Goal: Task Accomplishment & Management: Use online tool/utility

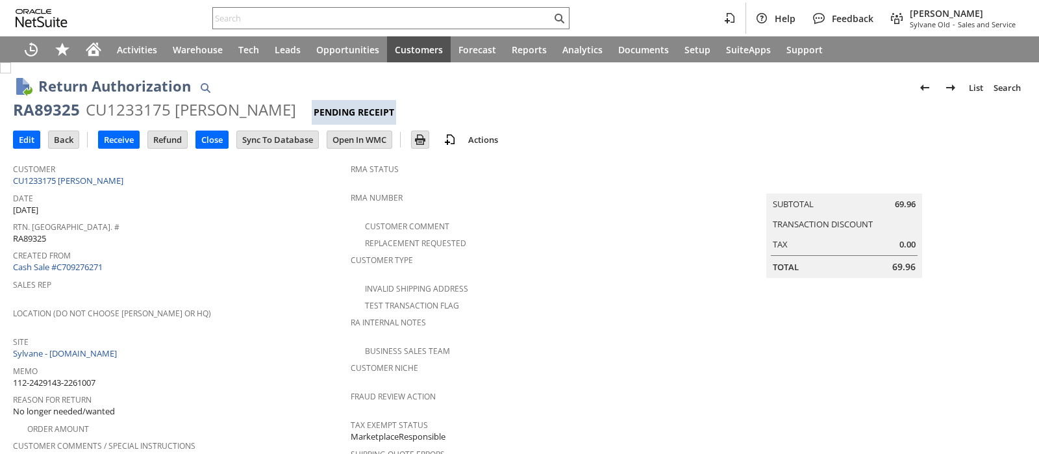
click at [106, 107] on div "CU1233175 Kathleen M Anderson" at bounding box center [191, 109] width 210 height 21
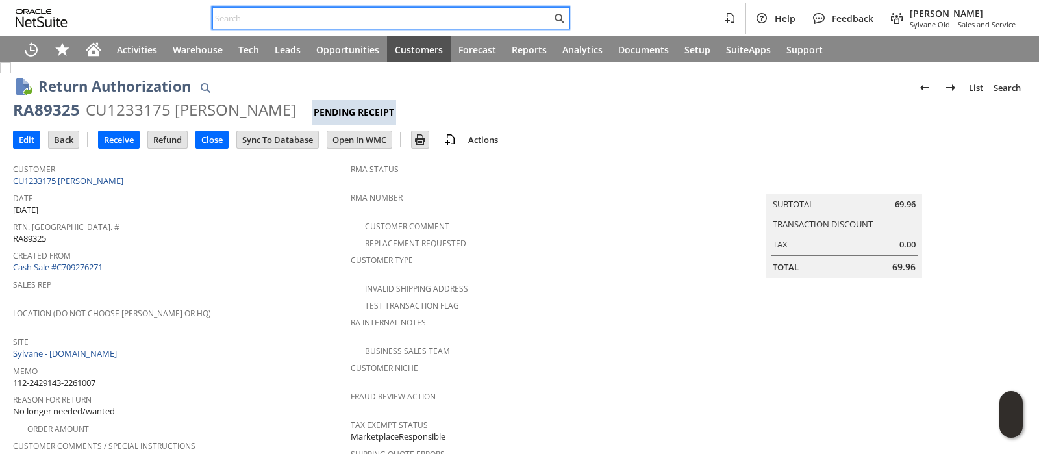
click at [445, 12] on input "text" at bounding box center [382, 18] width 338 height 16
paste input "114-1148916-2397800"
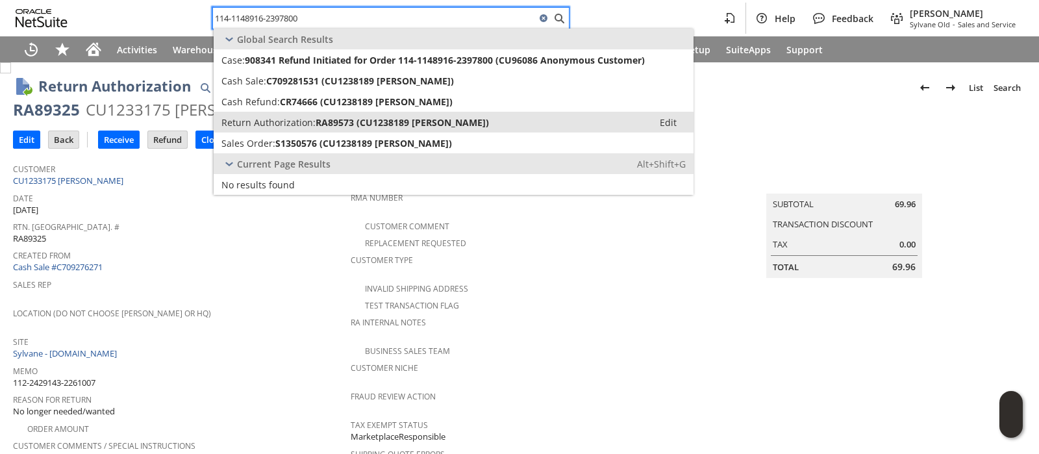
type input "114-1148916-2397800"
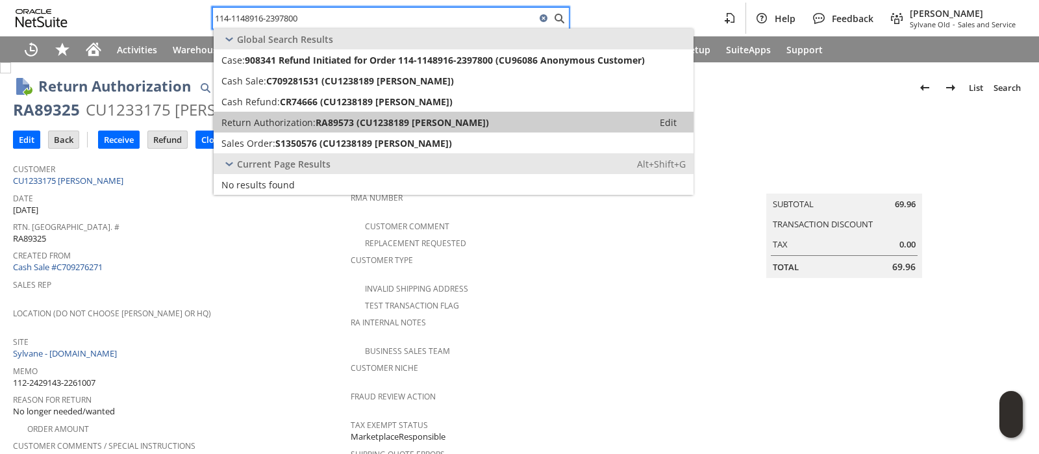
click at [370, 119] on span "RA89573 (CU1238189 Wendy Customer)" at bounding box center [402, 122] width 173 height 12
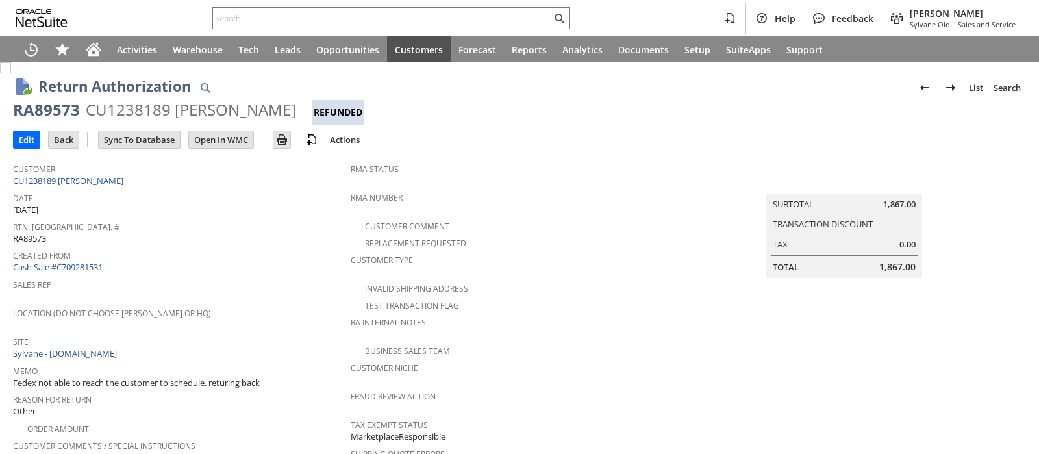
click at [130, 110] on div "CU1238189 [PERSON_NAME]" at bounding box center [191, 109] width 210 height 21
click at [130, 110] on div "CU1238189 Wendy Customer" at bounding box center [191, 109] width 210 height 21
click at [464, 5] on div "Help Feedback Melissa Mashburn Sylvane Old - Sales and Service" at bounding box center [519, 18] width 1039 height 36
click at [463, 15] on input "text" at bounding box center [382, 18] width 338 height 16
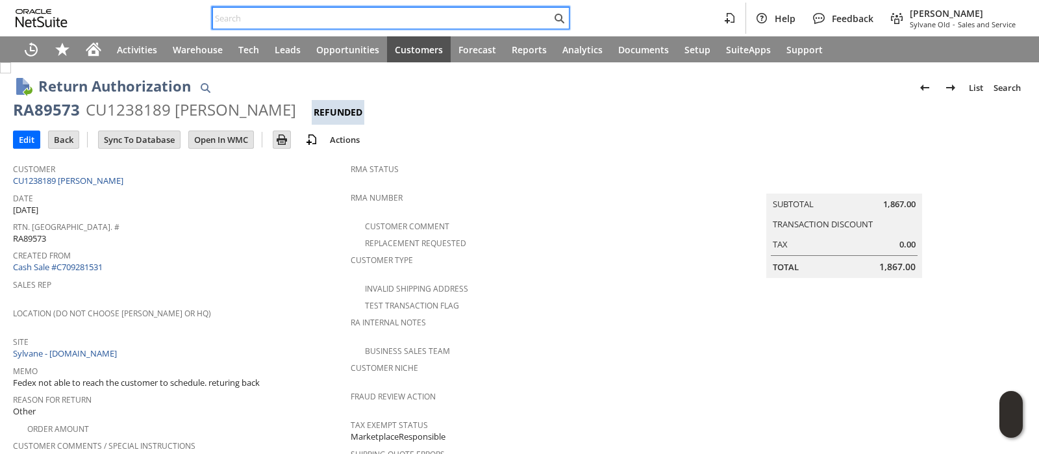
paste input "112-9777073-4241854"
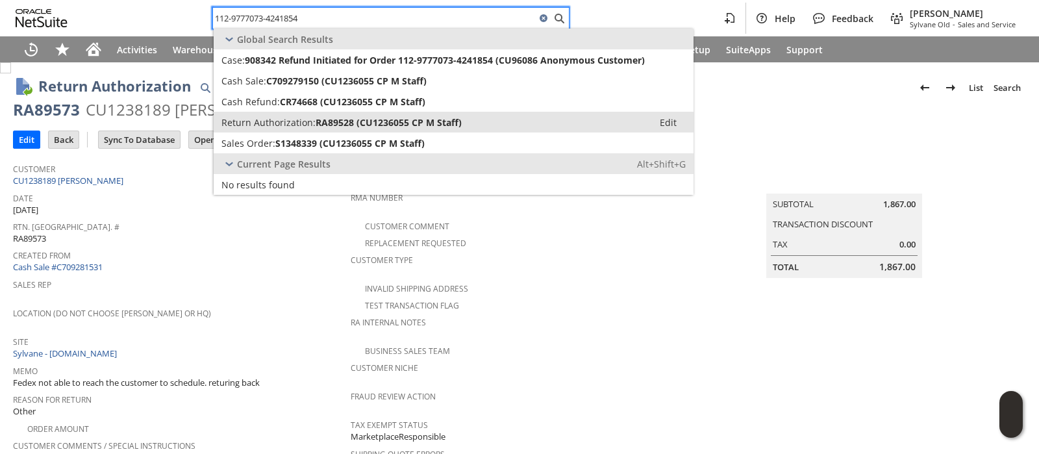
type input "112-9777073-4241854"
click at [393, 120] on span "RA89528 (CU1236055 CP M Staff)" at bounding box center [389, 122] width 146 height 12
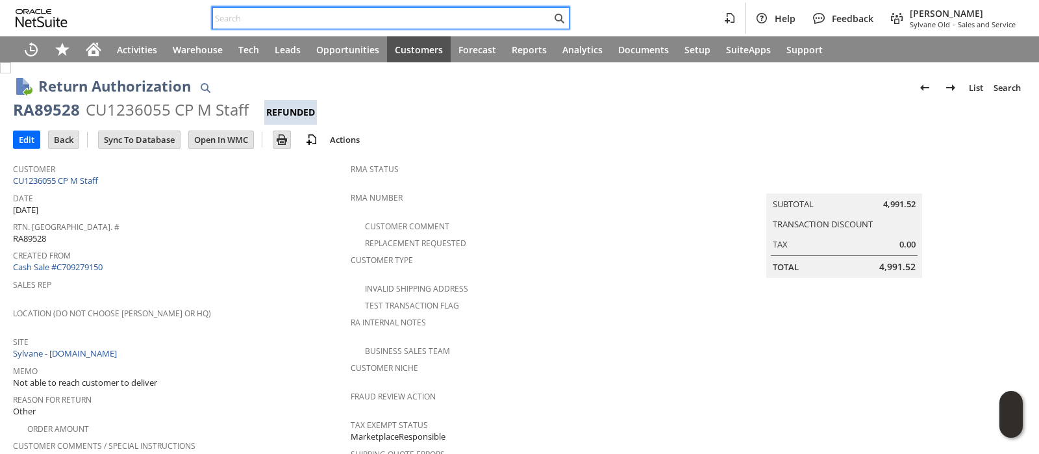
click at [394, 20] on input "text" at bounding box center [382, 18] width 338 height 16
paste input "113-6362718-1013800"
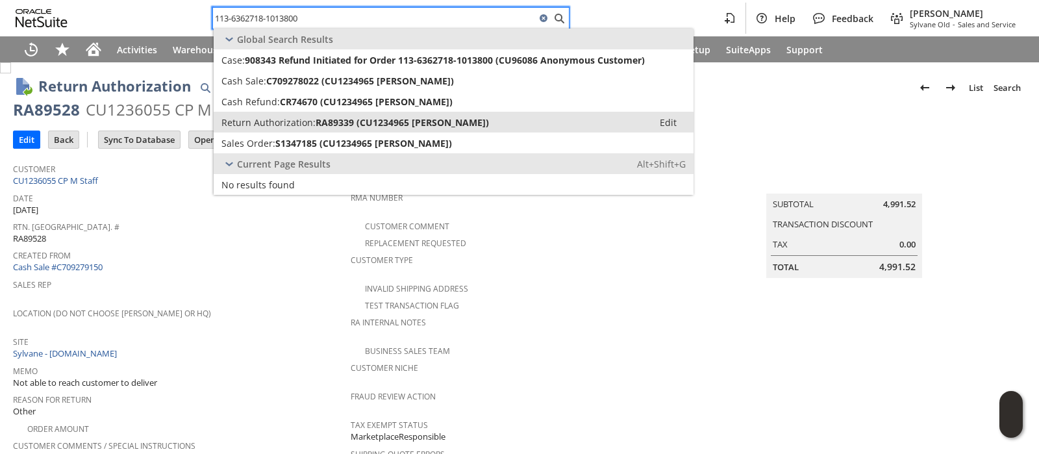
type input "113-6362718-1013800"
click at [386, 116] on span "RA89339 (CU1234965 Shane Sarver)" at bounding box center [402, 122] width 173 height 12
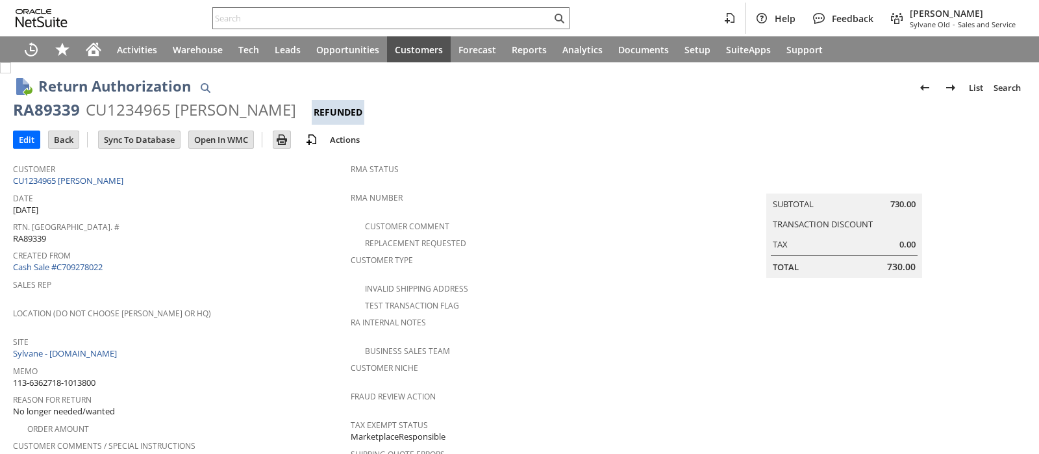
click at [145, 109] on div "CU1234965 Shane Sarver" at bounding box center [191, 109] width 210 height 21
copy div "CU1234965"
click at [315, 18] on input "text" at bounding box center [382, 18] width 338 height 16
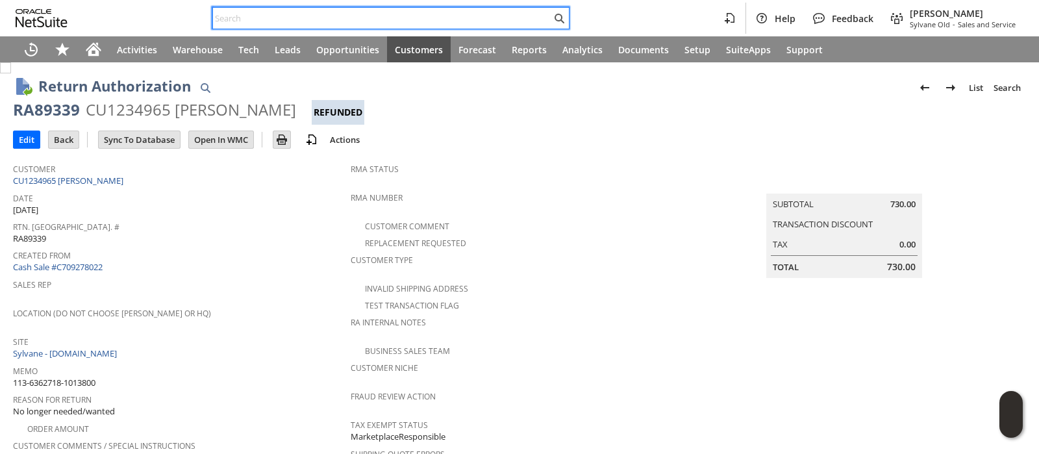
paste input "111-5456969-9966637"
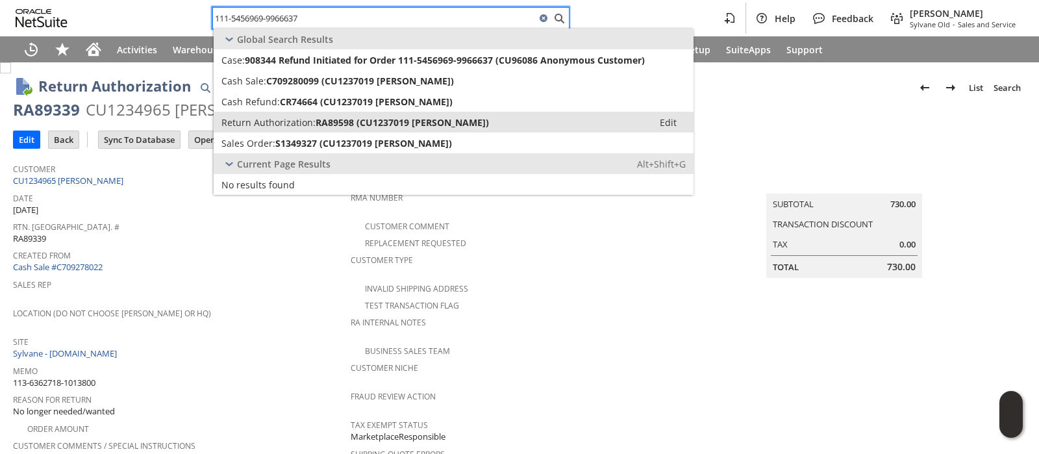
type input "111-5456969-9966637"
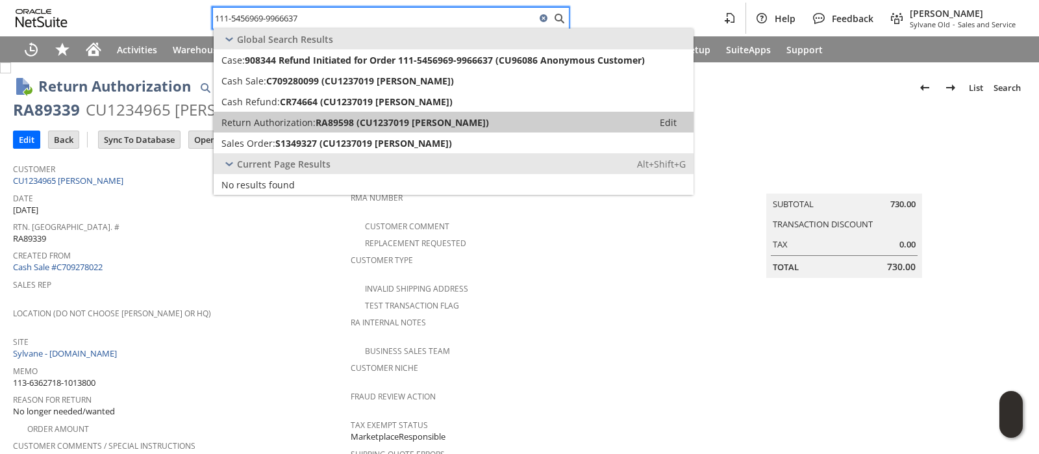
click at [320, 116] on span "RA89598 (CU1237019 Jeff Strahl)" at bounding box center [402, 122] width 173 height 12
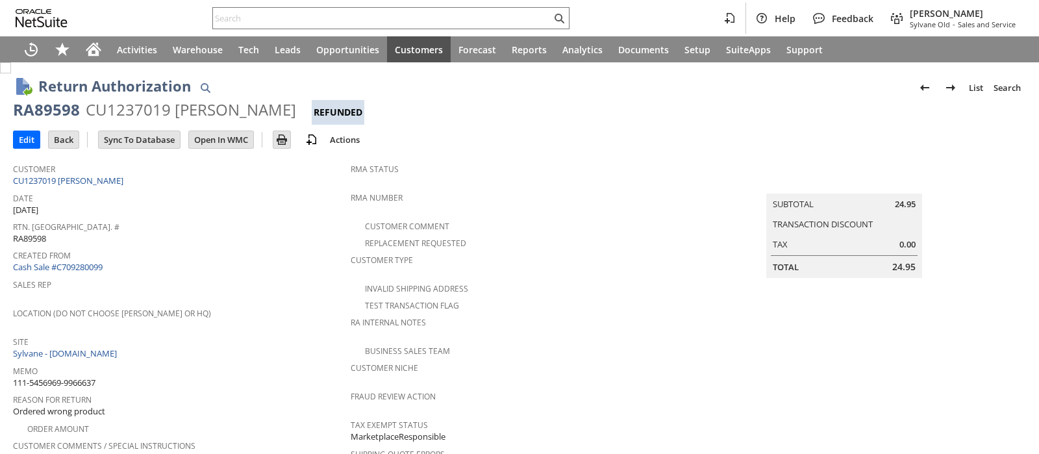
click at [134, 108] on div "CU1237019 [PERSON_NAME]" at bounding box center [191, 109] width 210 height 21
click at [134, 108] on div "CU1237019 Jeff Strahl" at bounding box center [191, 109] width 210 height 21
copy div "CU1237019"
click at [434, 17] on input "text" at bounding box center [382, 18] width 338 height 16
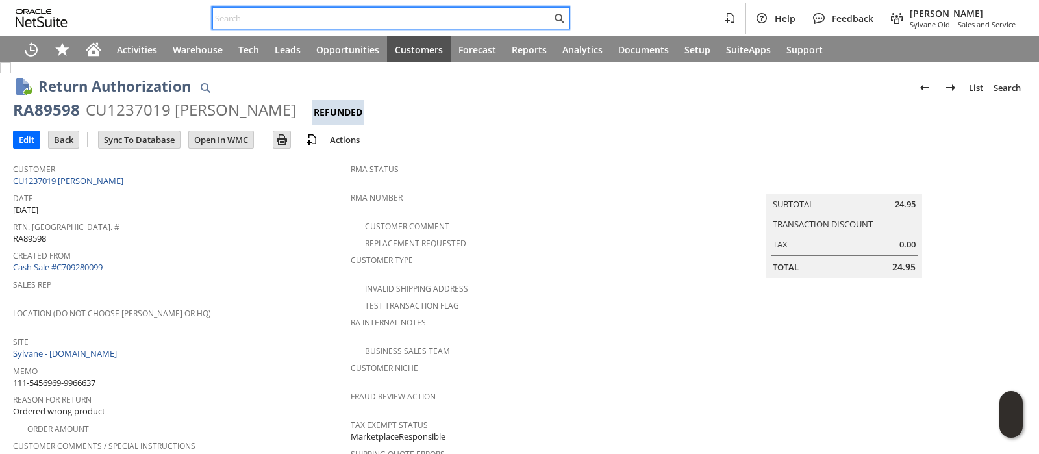
paste input "112-4186695-2852244"
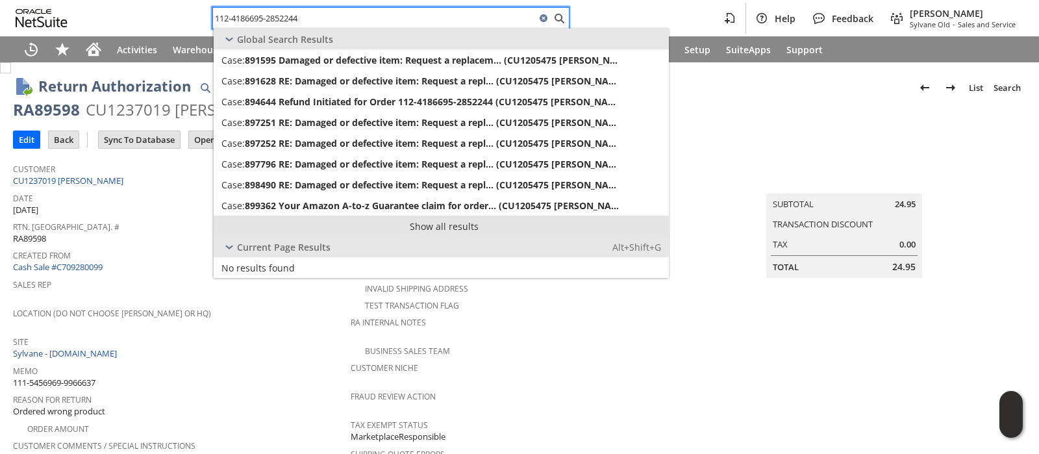
type input "112-4186695-2852244"
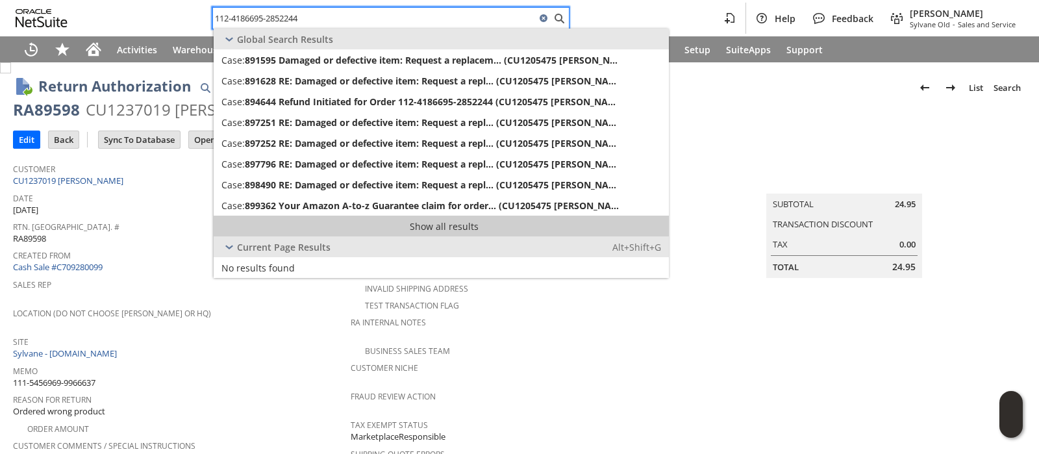
click at [417, 222] on link "Show all results" at bounding box center [441, 226] width 455 height 21
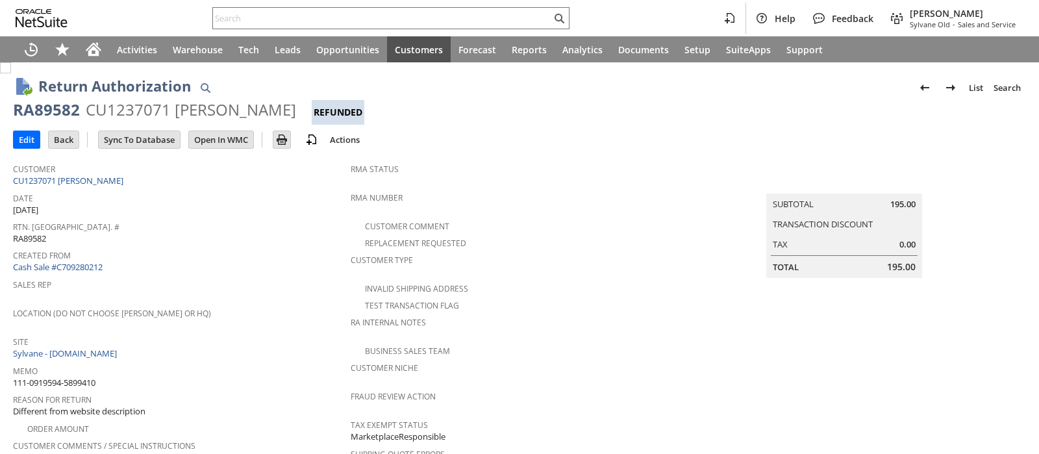
click at [146, 108] on div "CU1237071 Chandra K Singh" at bounding box center [191, 109] width 210 height 21
click at [366, 17] on input "text" at bounding box center [382, 18] width 338 height 16
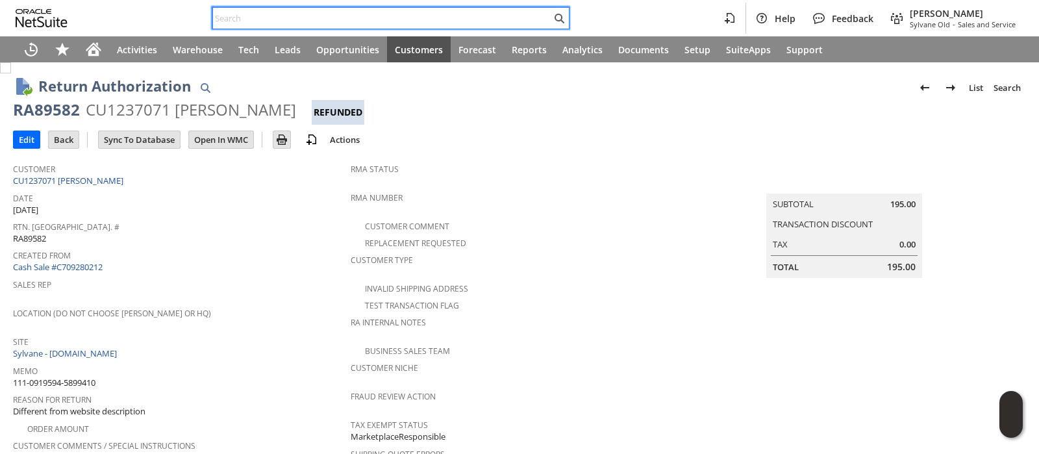
paste input "114-2053103-5454616"
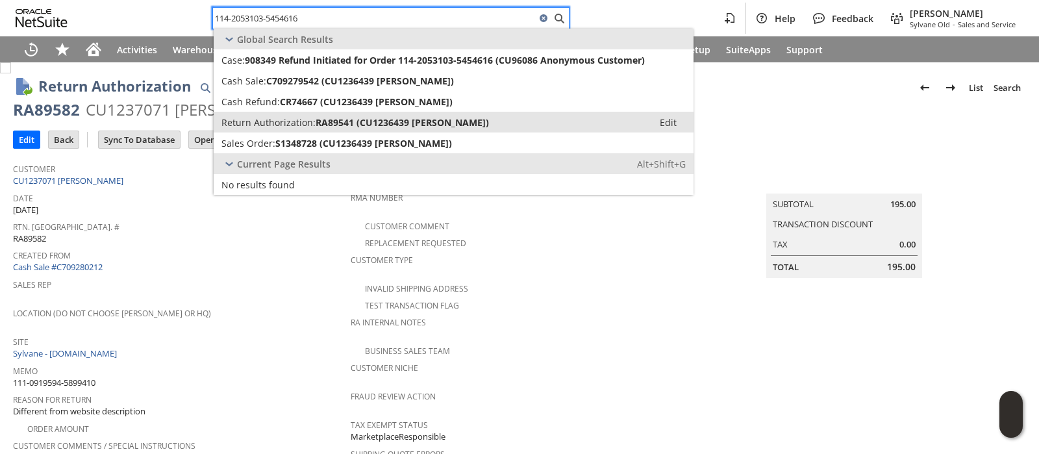
type input "114-2053103-5454616"
click at [399, 123] on span "RA89541 (CU1236439 Robert P Collins)" at bounding box center [402, 122] width 173 height 12
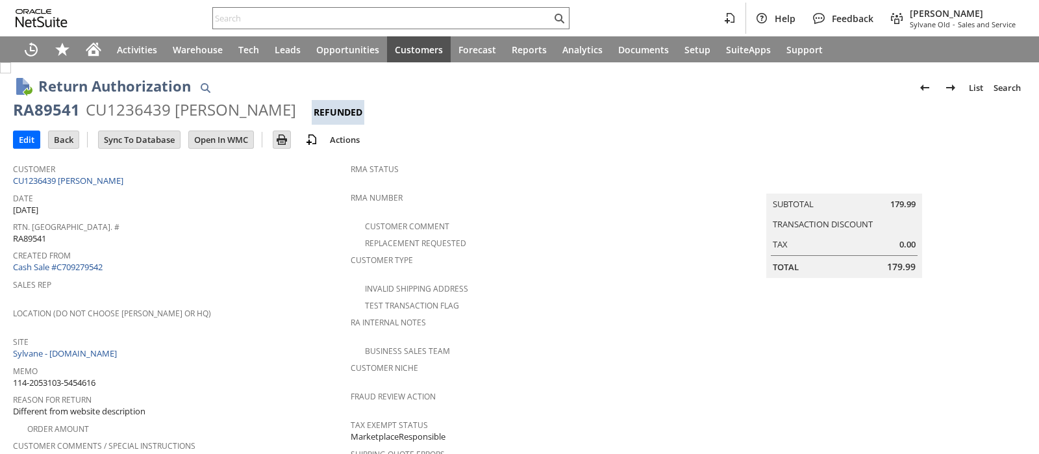
click at [147, 108] on div "CU1236439 [PERSON_NAME]" at bounding box center [191, 109] width 210 height 21
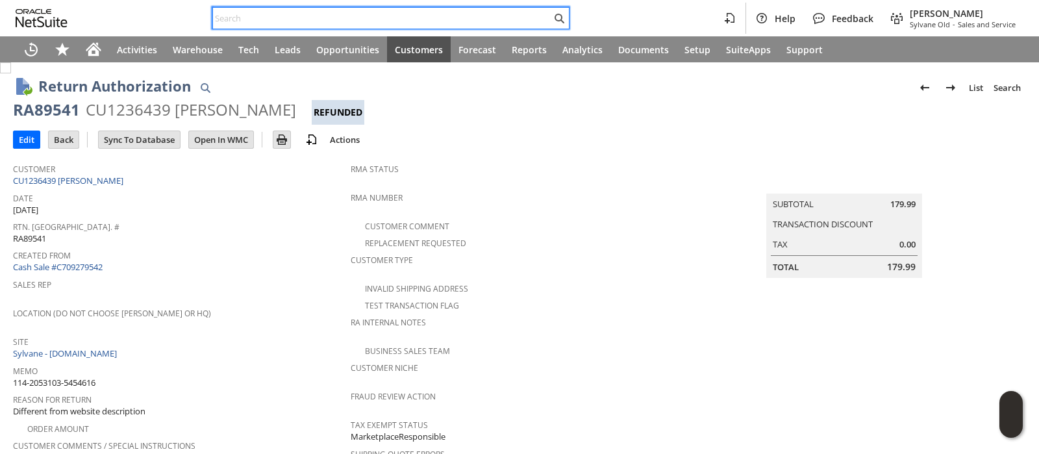
click at [312, 21] on input "text" at bounding box center [382, 18] width 338 height 16
paste input "112-1875023-2133850"
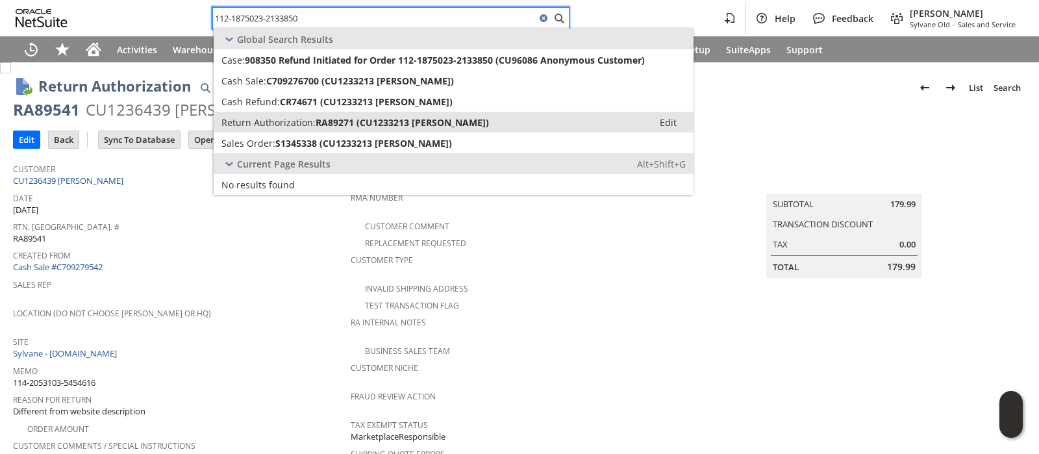
type input "112-1875023-2133850"
click at [316, 119] on span "RA89271 (CU1233213 Rui Li)" at bounding box center [402, 122] width 173 height 12
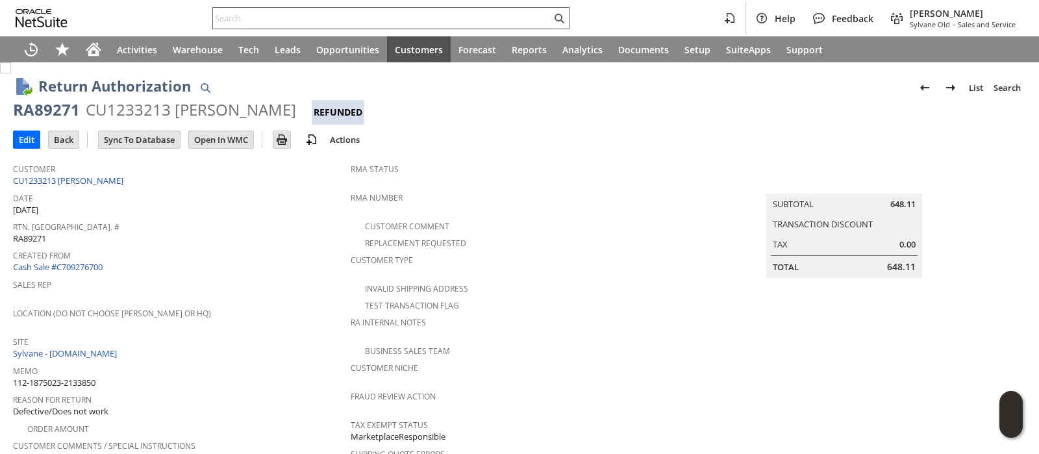
click at [412, 21] on input "text" at bounding box center [382, 18] width 338 height 16
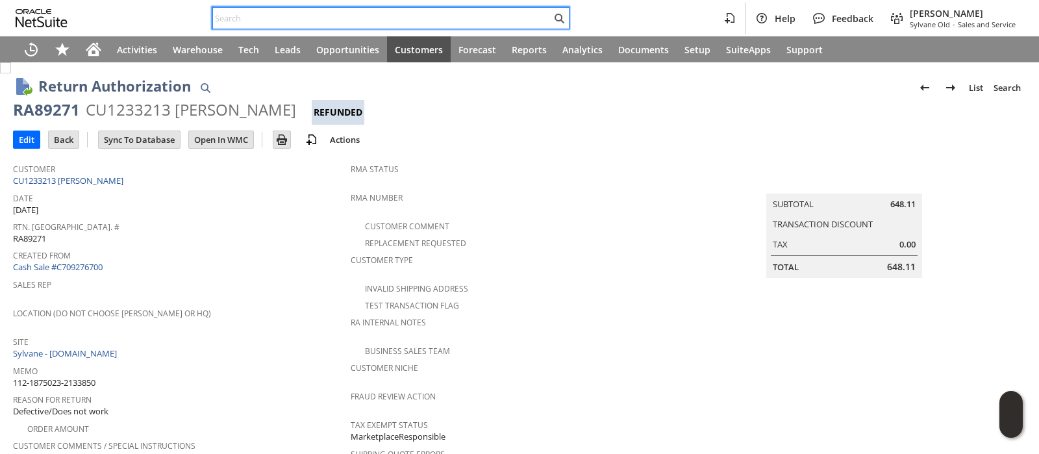
paste input "111-8691800-6764227"
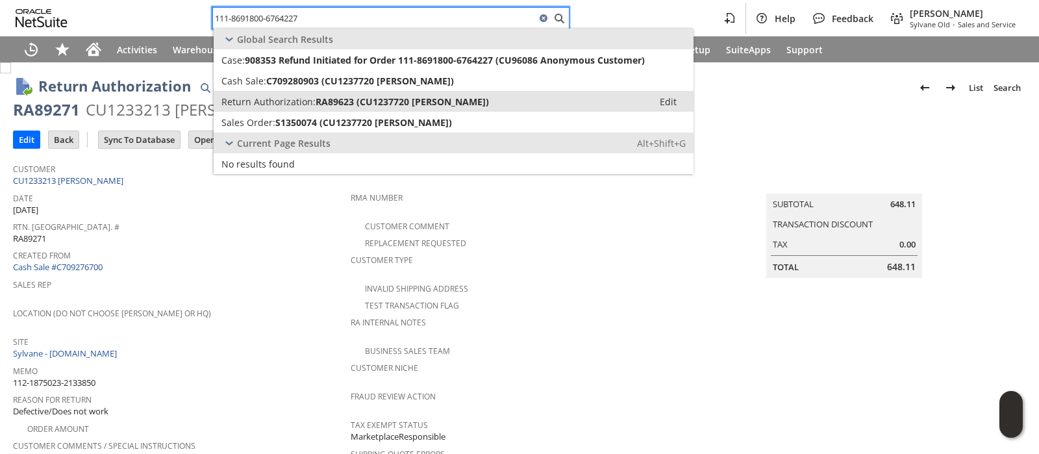
type input "111-8691800-6764227"
click at [392, 101] on span "RA89623 (CU1237720 [PERSON_NAME])" at bounding box center [402, 101] width 173 height 12
